Goal: Navigation & Orientation: Find specific page/section

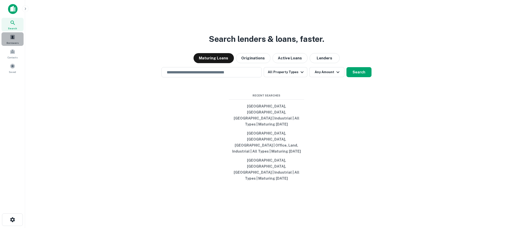
click at [14, 41] on span "Borrowers" at bounding box center [13, 43] width 12 height 4
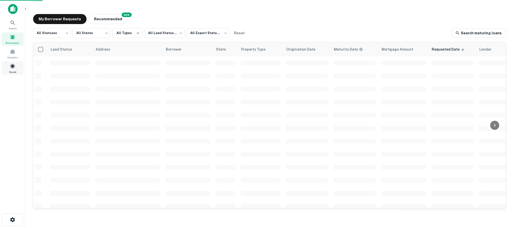
click at [12, 71] on span "Saved" at bounding box center [12, 72] width 7 height 4
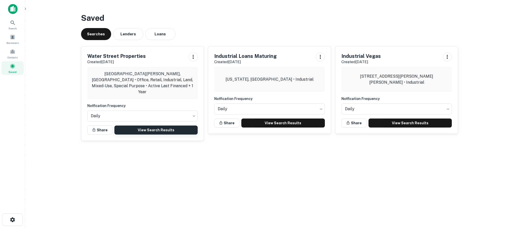
click at [181, 126] on link "View Search Results" at bounding box center [155, 130] width 83 height 9
